Goal: Communication & Community: Answer question/provide support

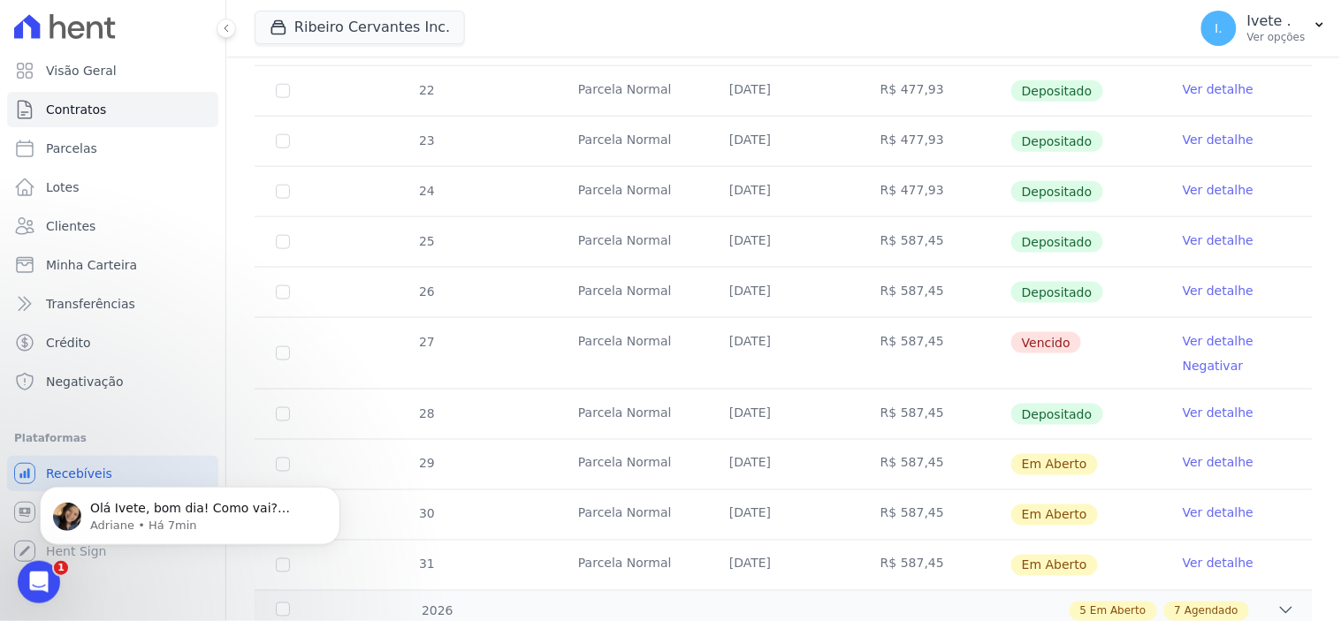
scroll to position [9462, 0]
click at [130, 527] on p "Adriane • Há 13min" at bounding box center [204, 525] width 228 height 16
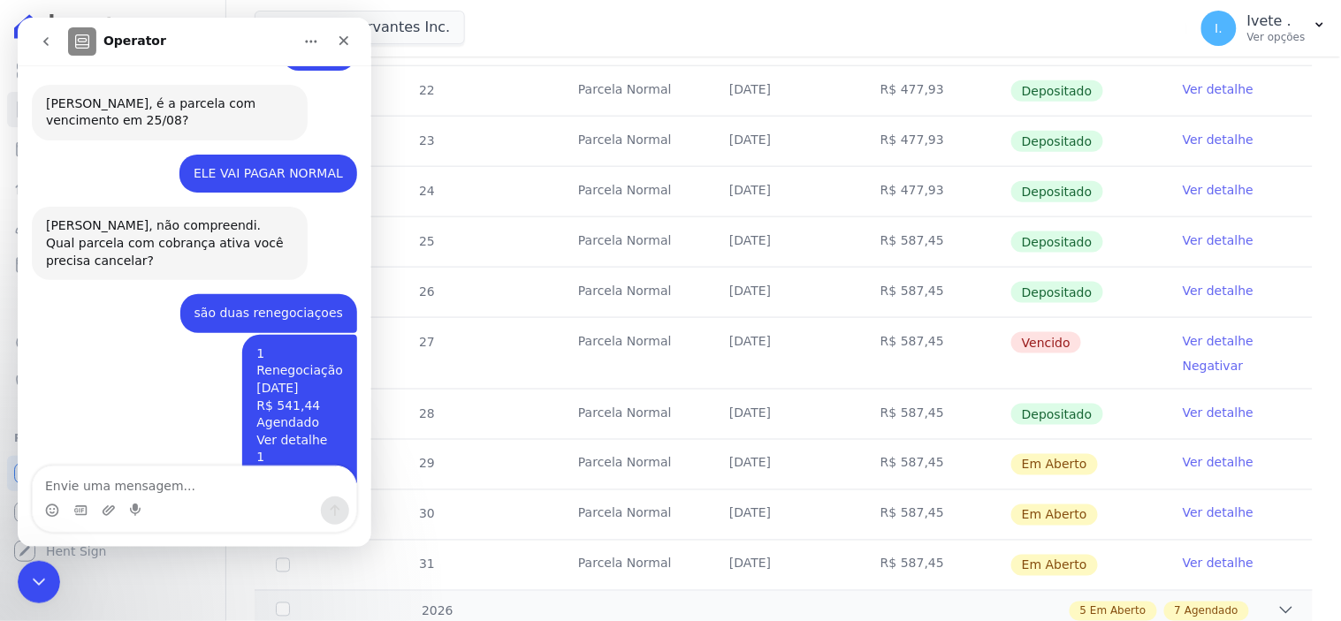
scroll to position [9492, 0]
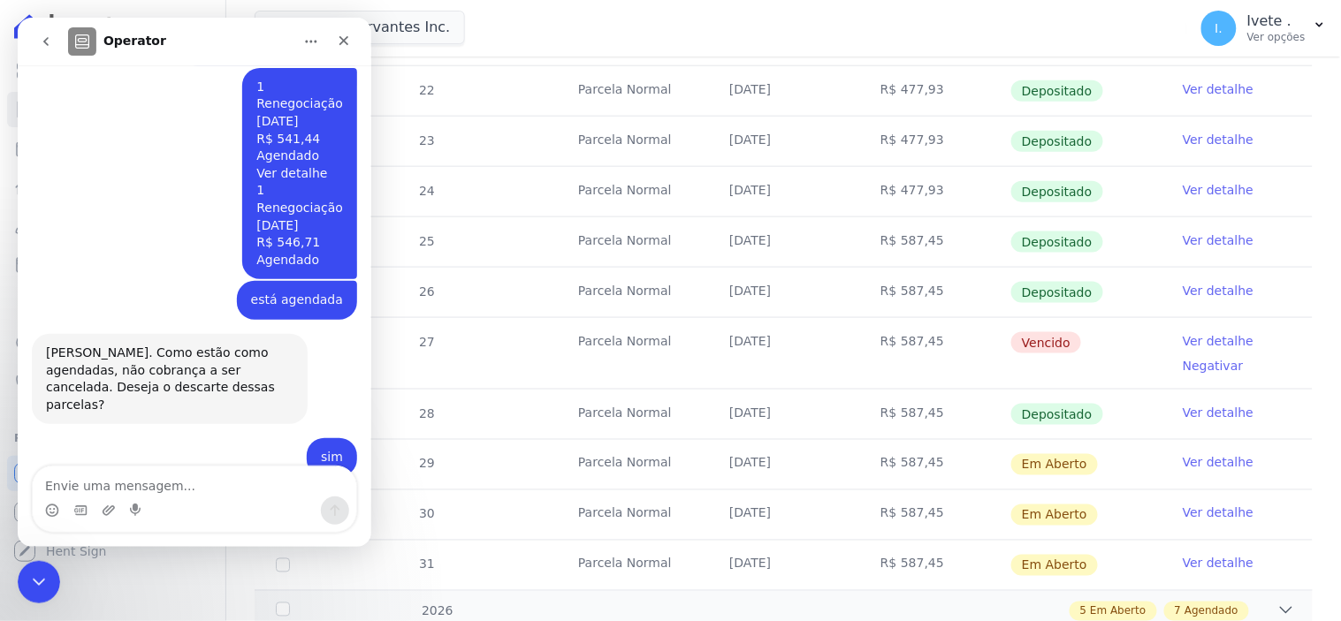
click at [103, 481] on textarea "Envie uma mensagem..." at bounding box center [193, 481] width 323 height 30
type textarea "obrigada"
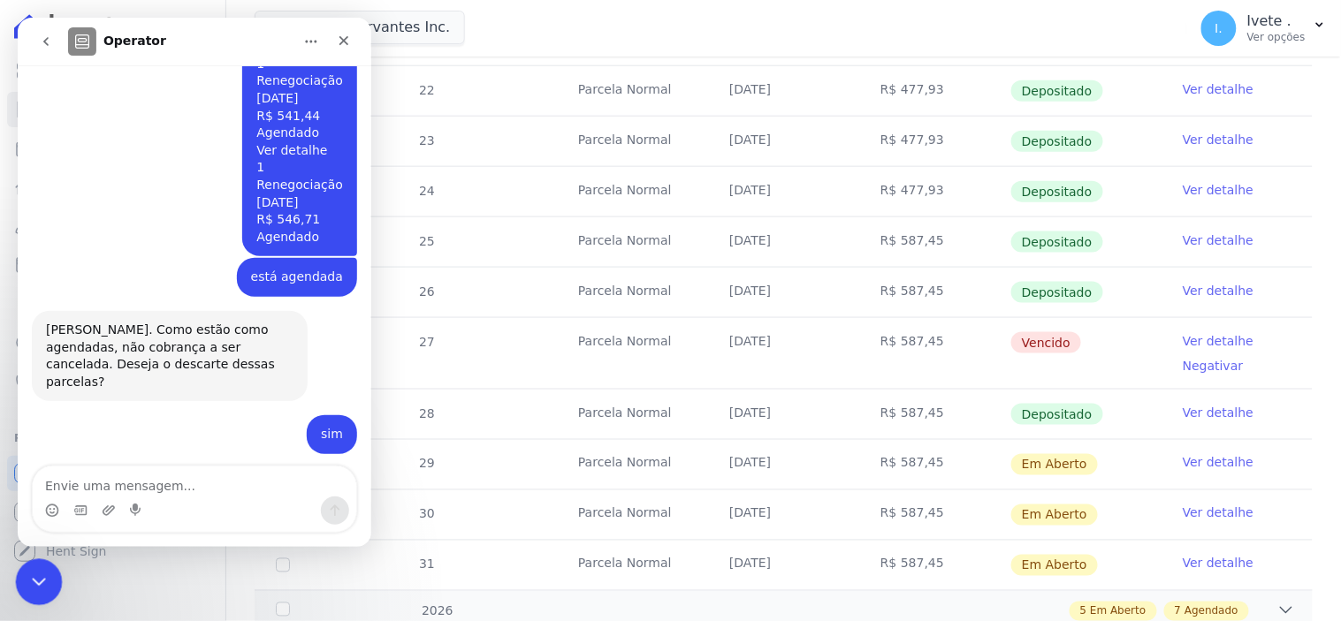
scroll to position [9514, 0]
click at [30, 574] on icon "Encerramento do Messenger da Intercom" at bounding box center [36, 579] width 21 height 21
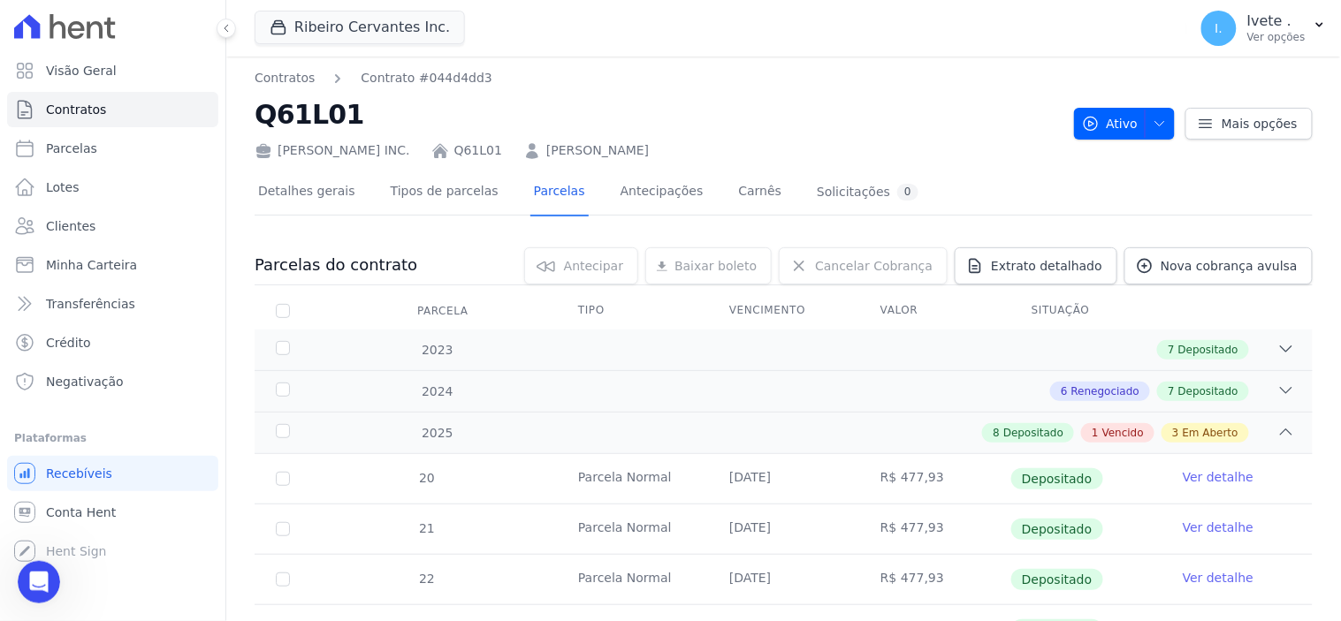
scroll to position [0, 0]
click at [530, 187] on link "Parcelas" at bounding box center [559, 194] width 58 height 47
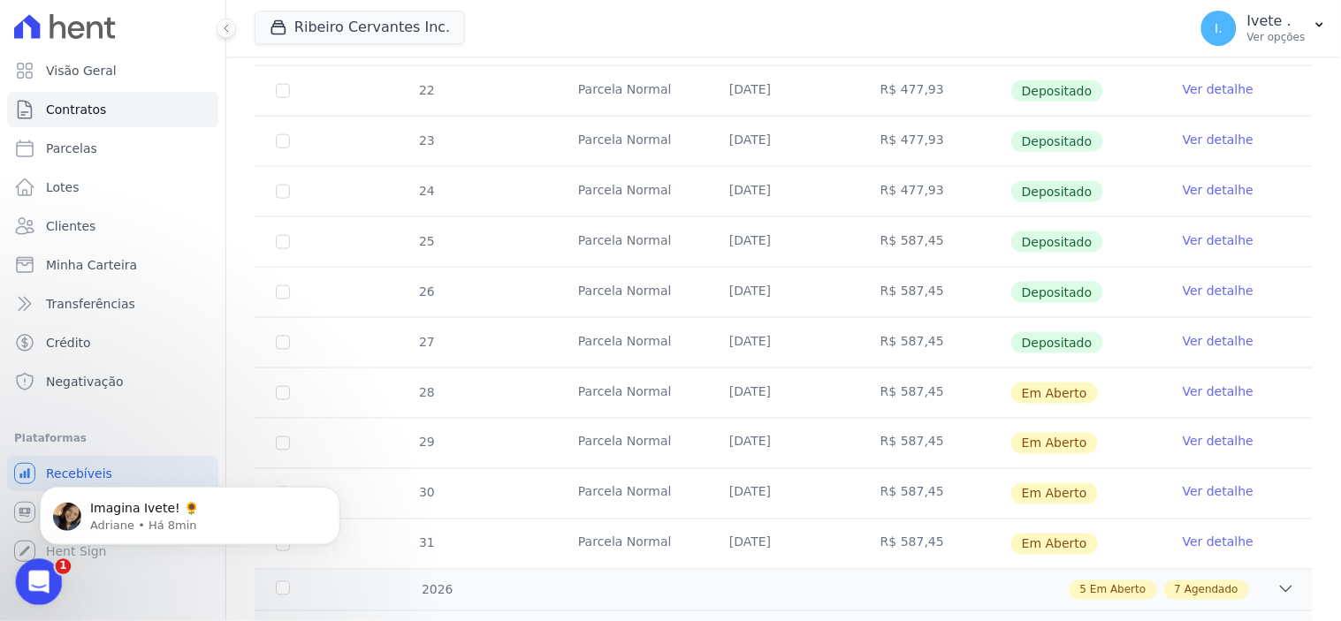
click at [44, 582] on icon "Abertura do Messenger da Intercom" at bounding box center [36, 580] width 29 height 29
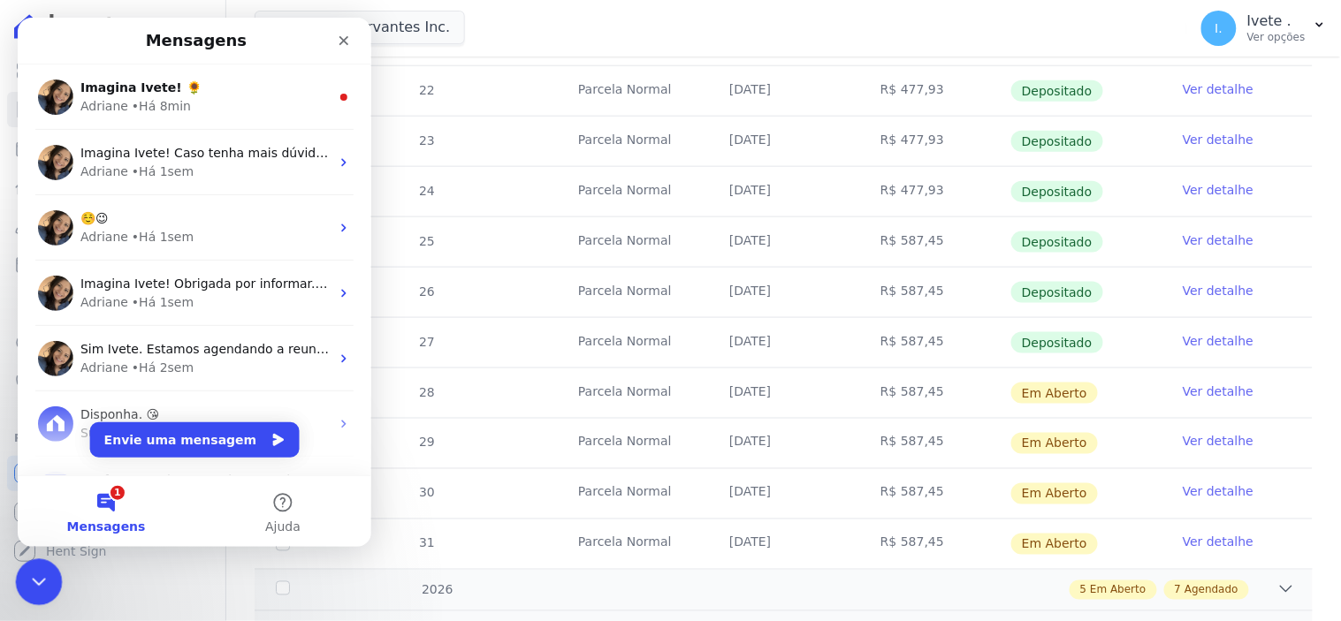
click at [26, 582] on icon "Encerramento do Messenger da Intercom" at bounding box center [36, 579] width 21 height 21
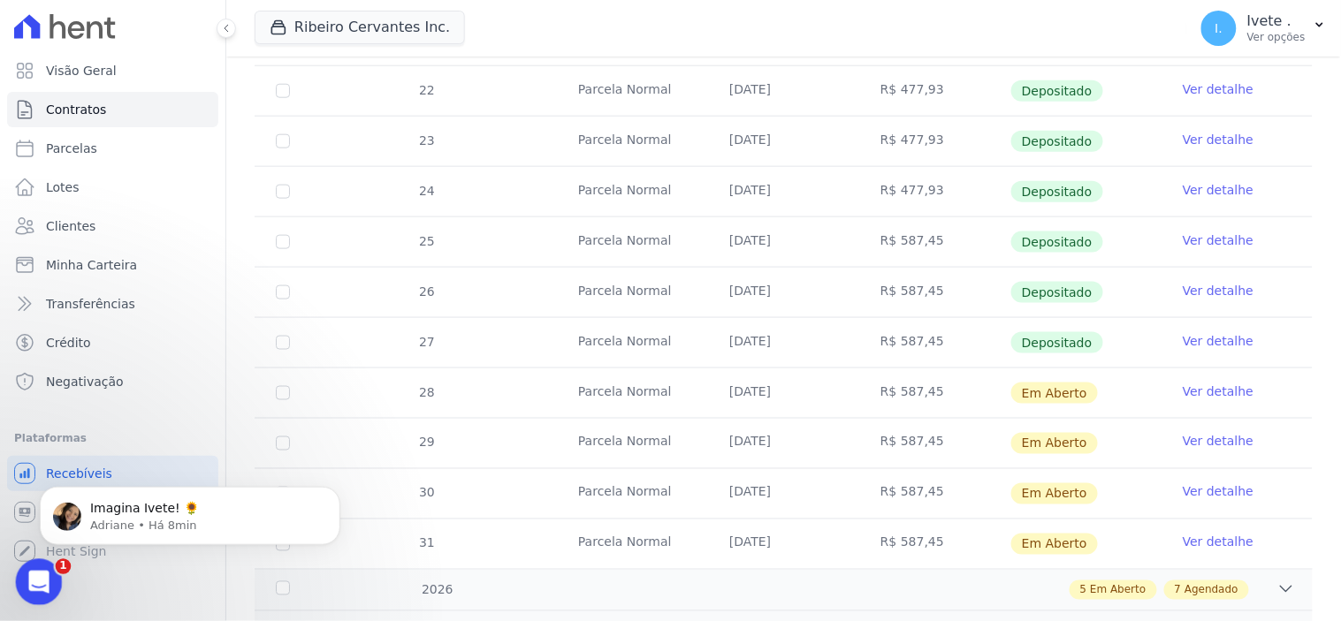
click at [43, 582] on icon "Abertura do Messenger da Intercom" at bounding box center [36, 580] width 29 height 29
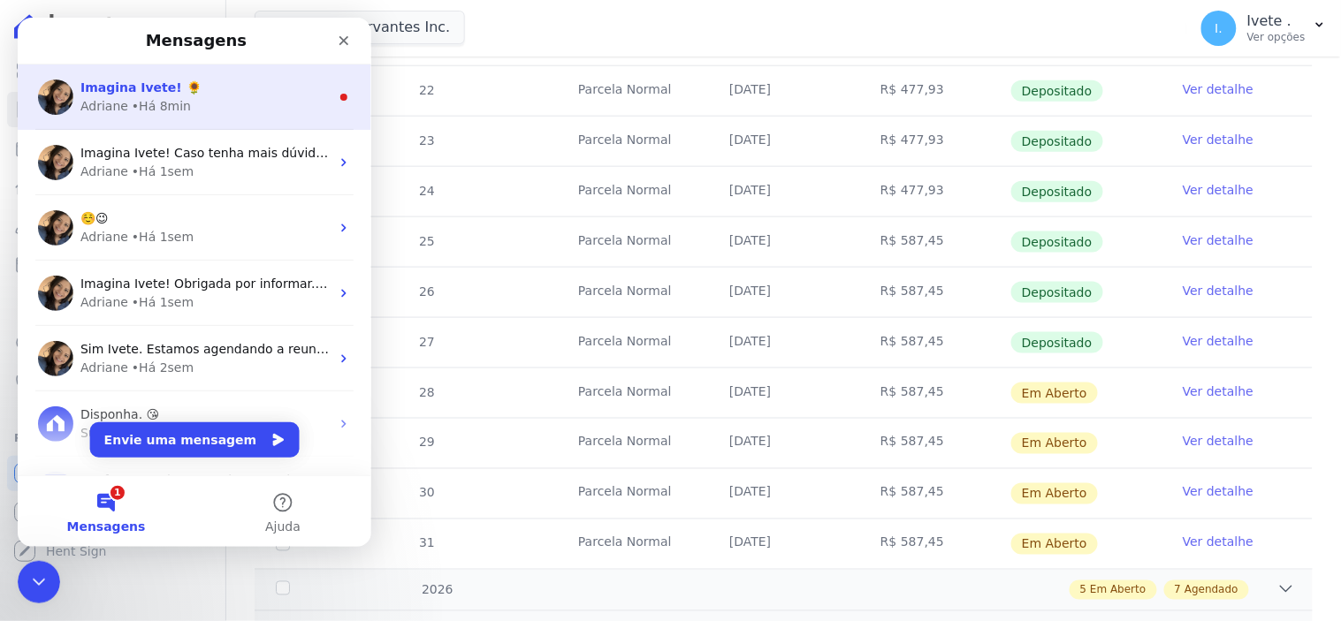
click at [137, 96] on div "• Há 8min" at bounding box center [160, 105] width 59 height 19
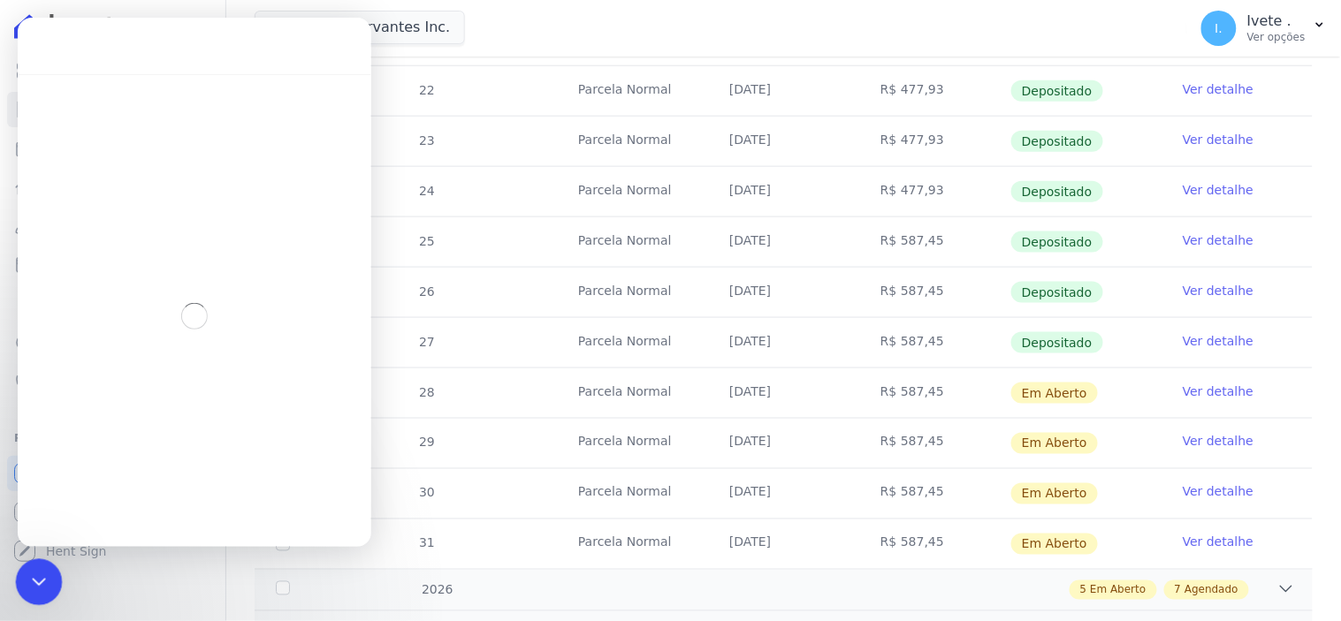
click at [47, 597] on div "Encerramento do Messenger da Intercom" at bounding box center [36, 580] width 42 height 42
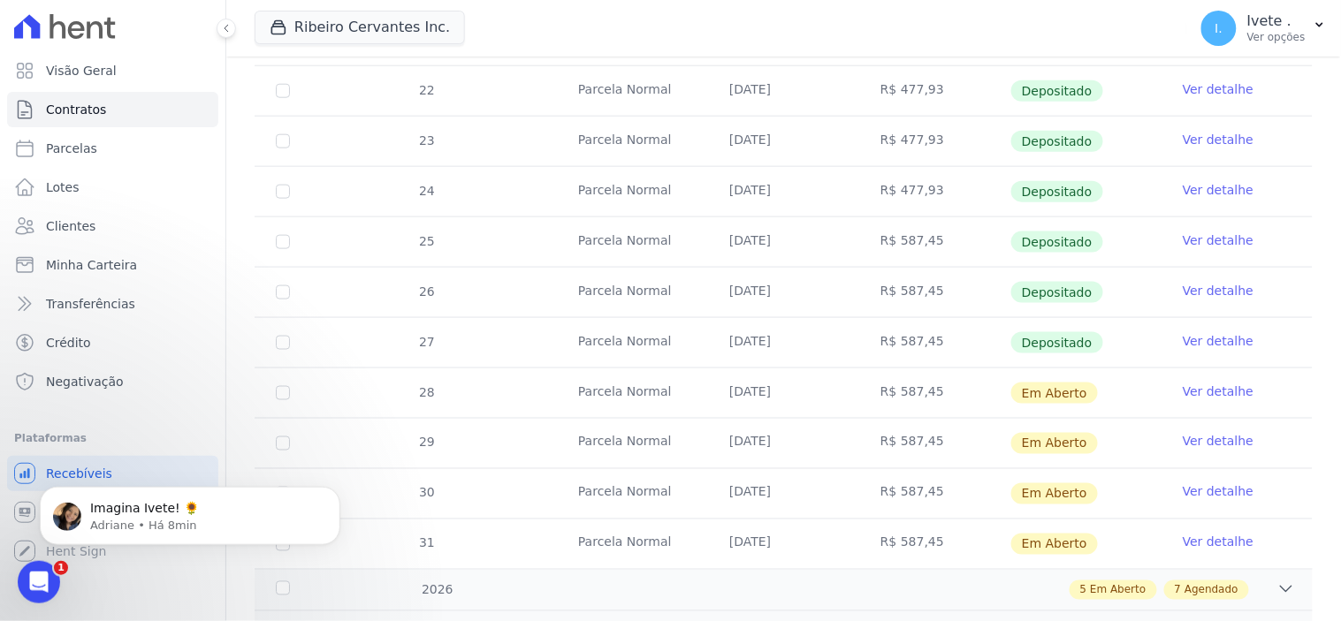
scroll to position [9596, 0]
click at [122, 499] on p "Imagina Ivete! 🌻" at bounding box center [204, 508] width 228 height 18
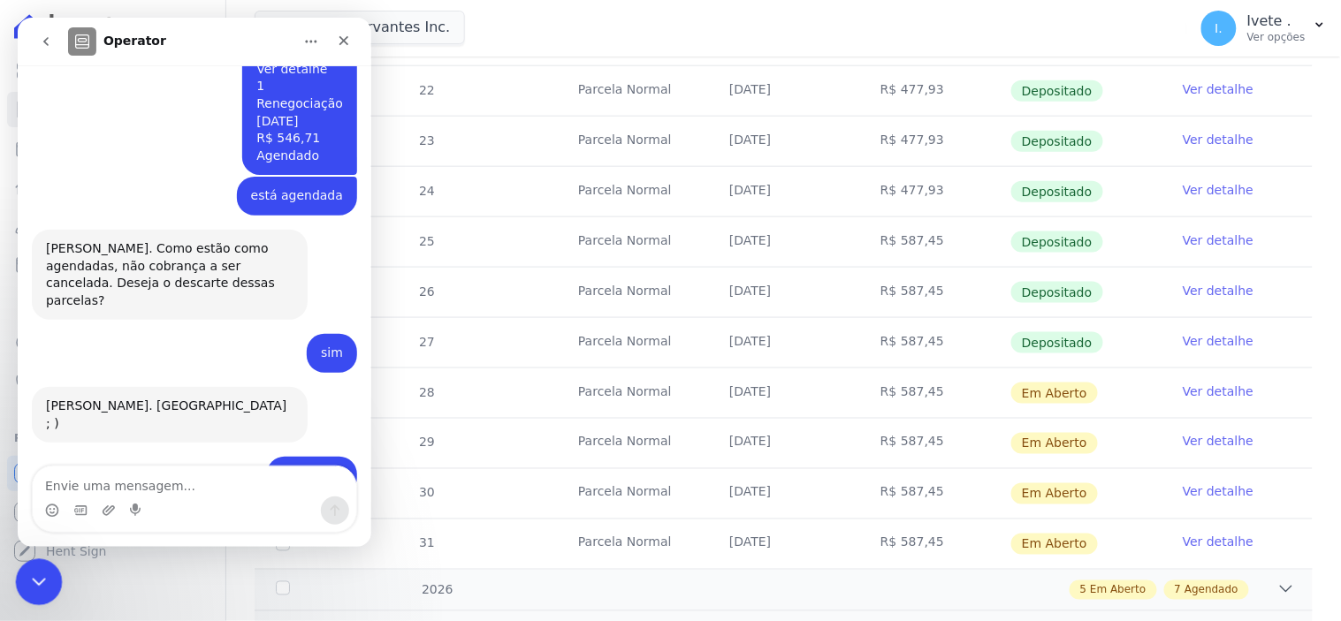
click at [35, 582] on icon "Encerramento do Messenger da Intercom" at bounding box center [36, 579] width 12 height 7
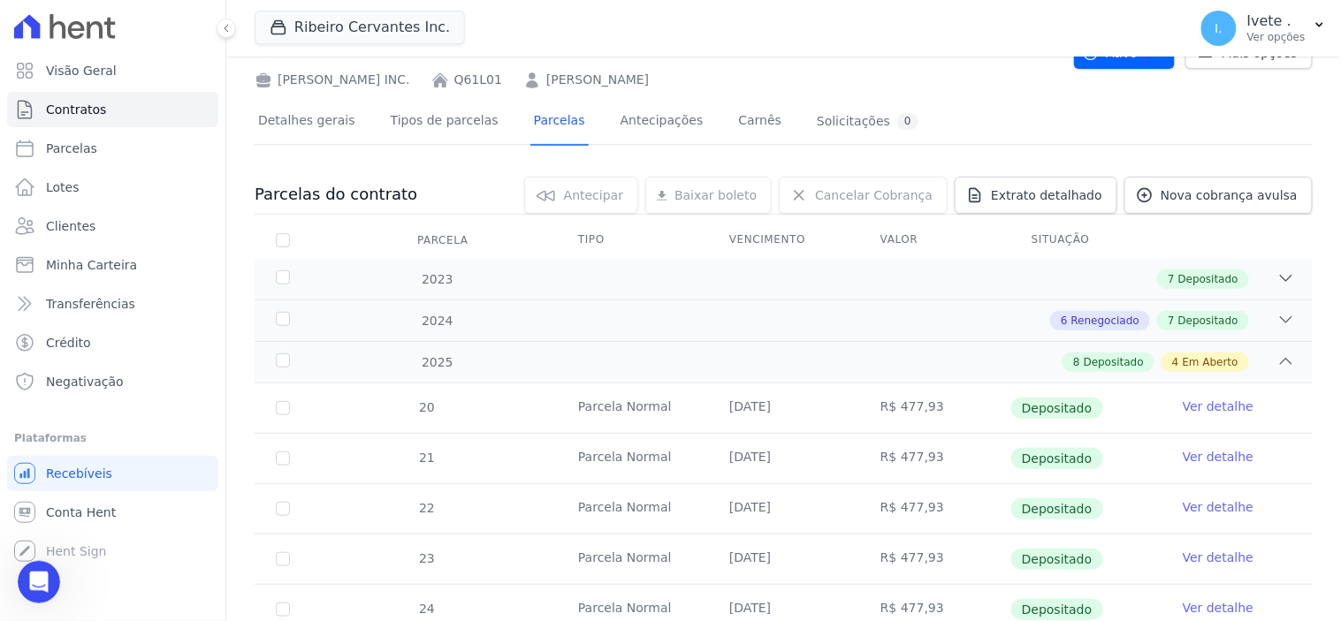
scroll to position [0, 0]
